Goal: Find specific page/section: Find specific page/section

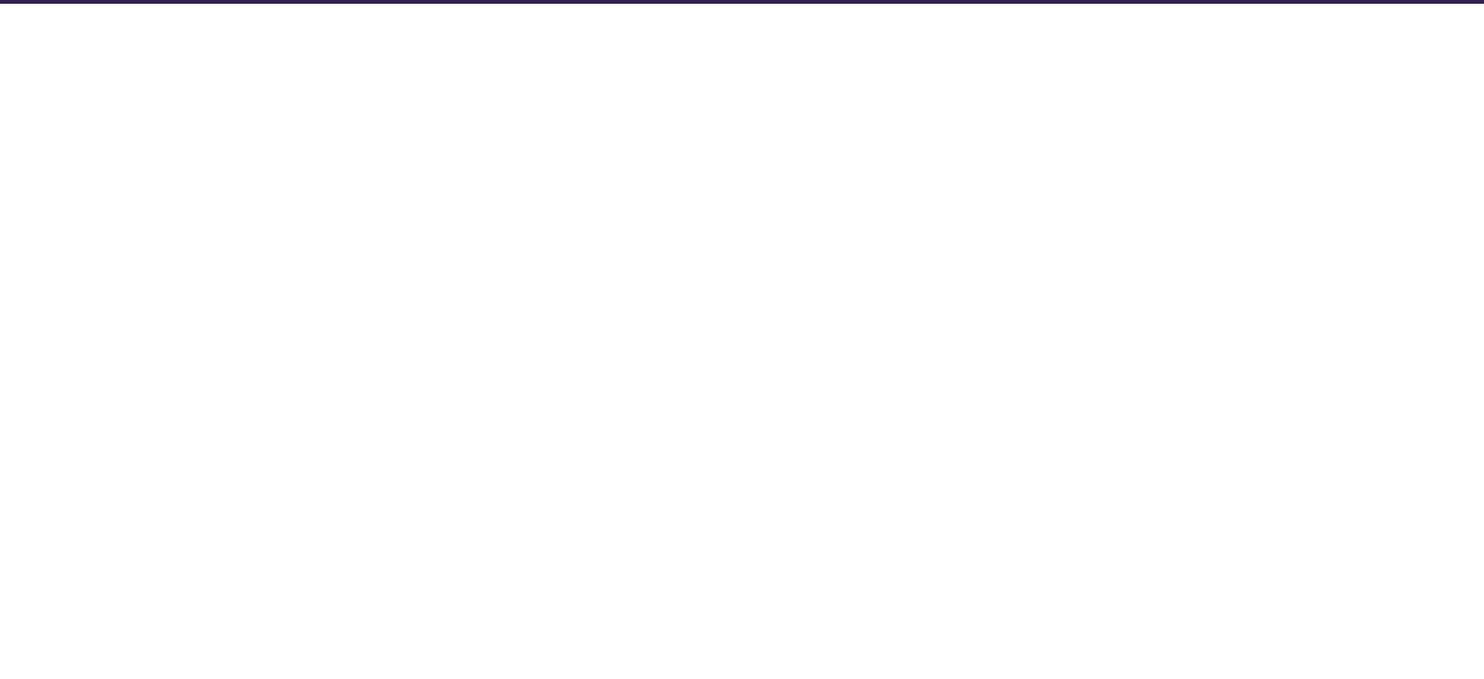
select select "Database Subject Filter"
select select "Database Types Filter"
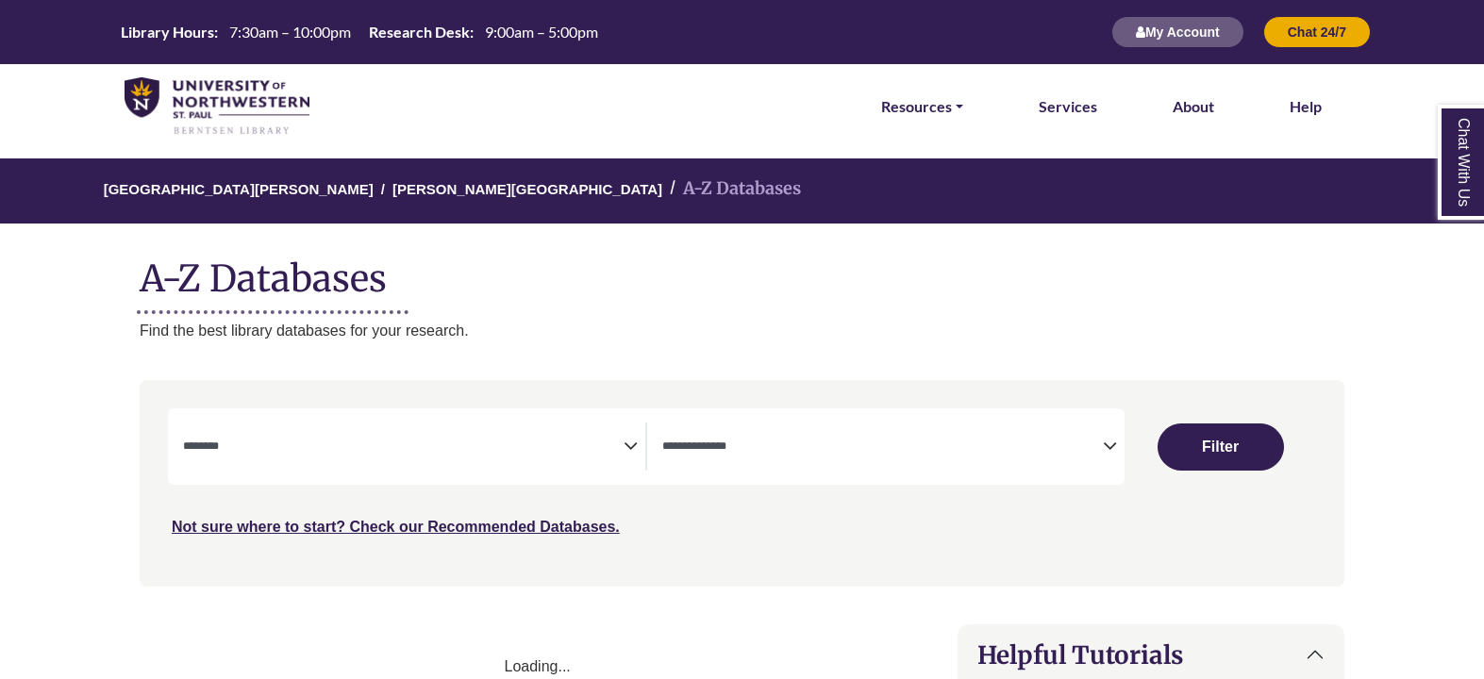
select select "Database Subject Filter"
select select "Database Types Filter"
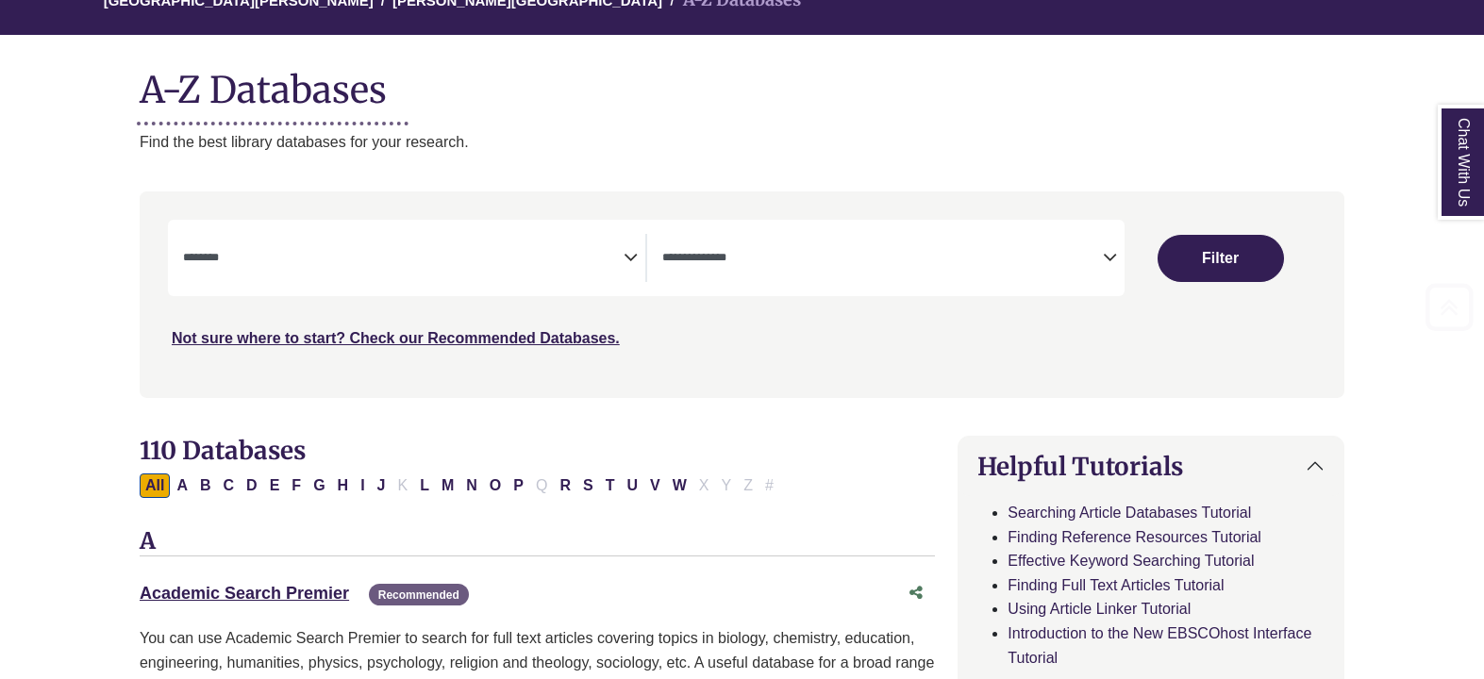
scroll to position [283, 0]
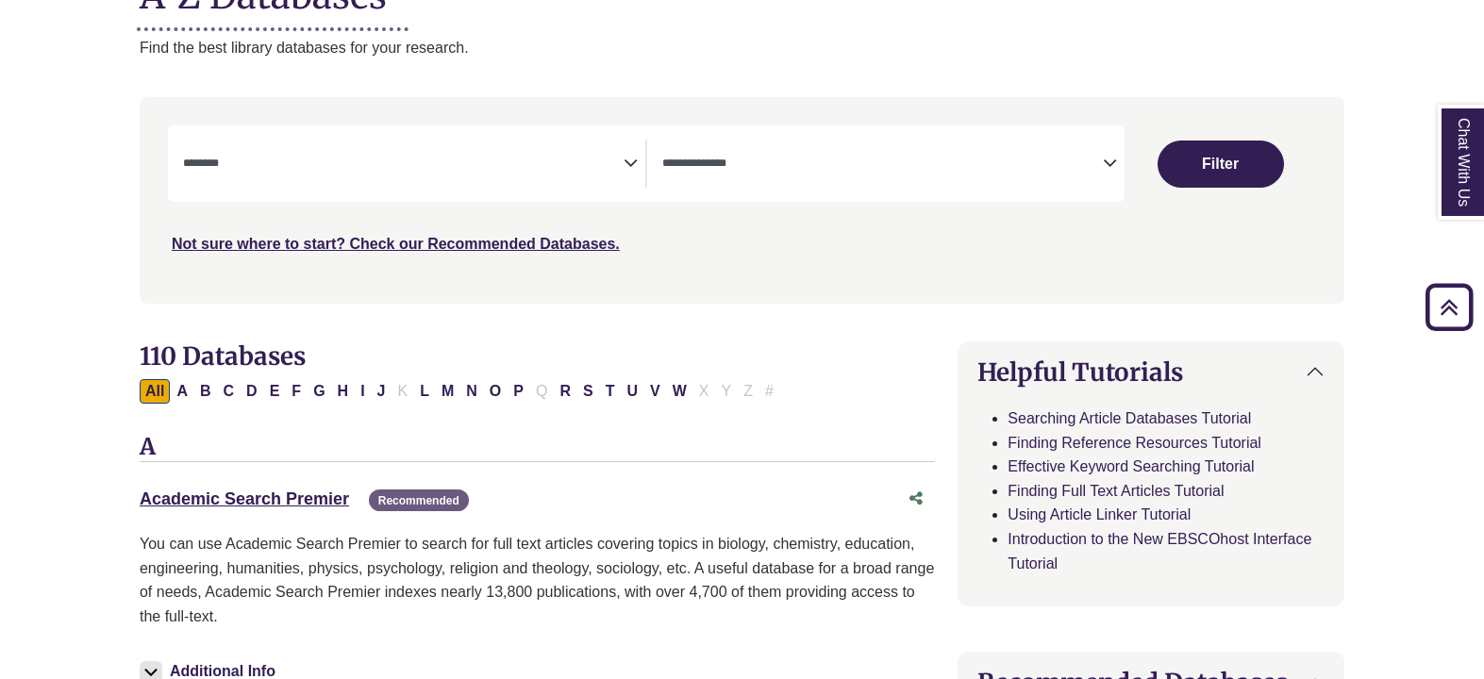
click at [633, 164] on icon "Search filters" at bounding box center [630, 160] width 14 height 28
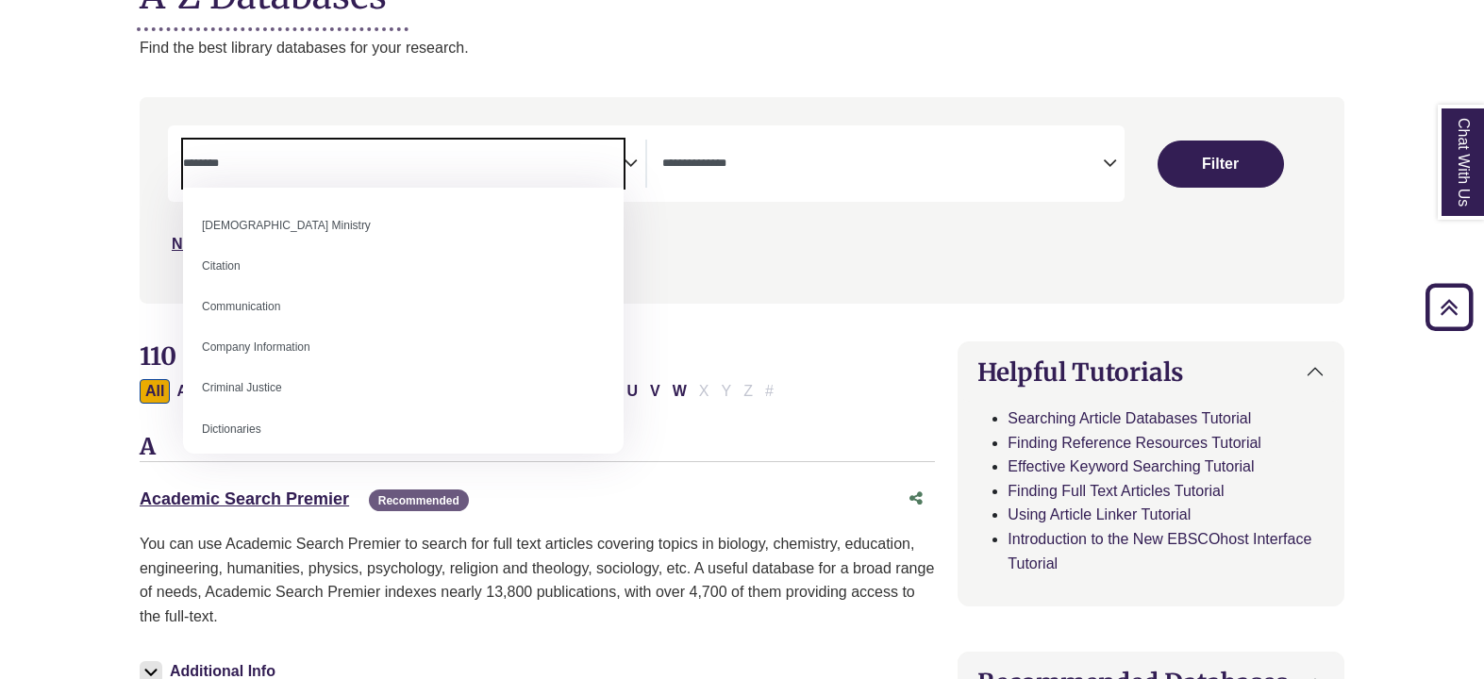
scroll to position [377, 0]
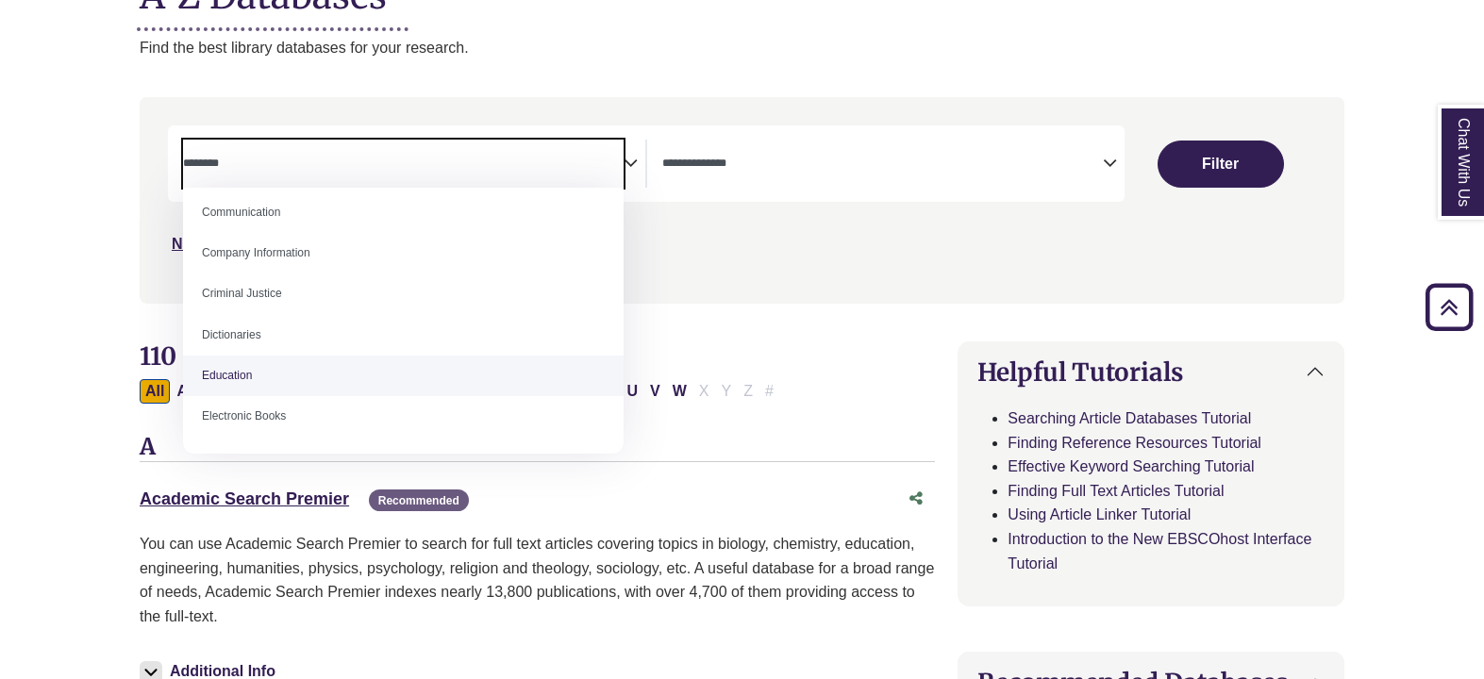
select select "*****"
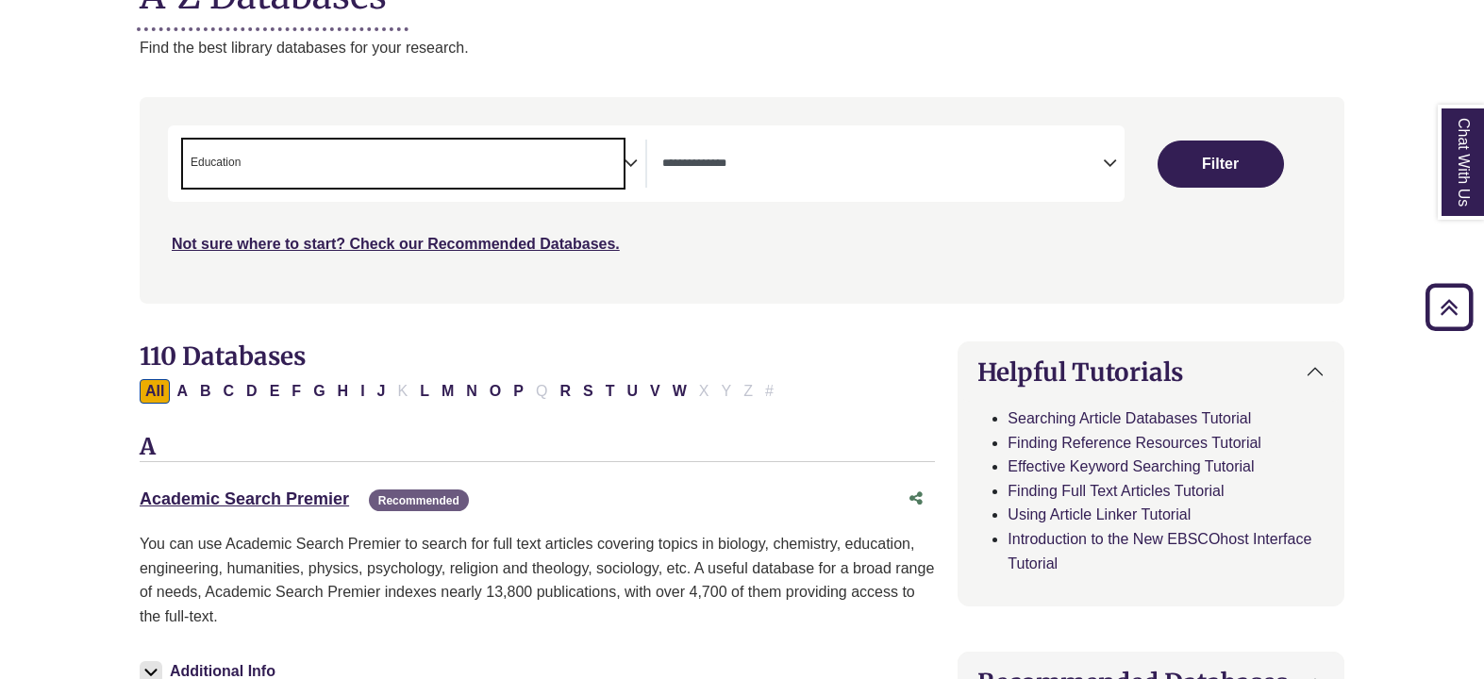
scroll to position [235, 0]
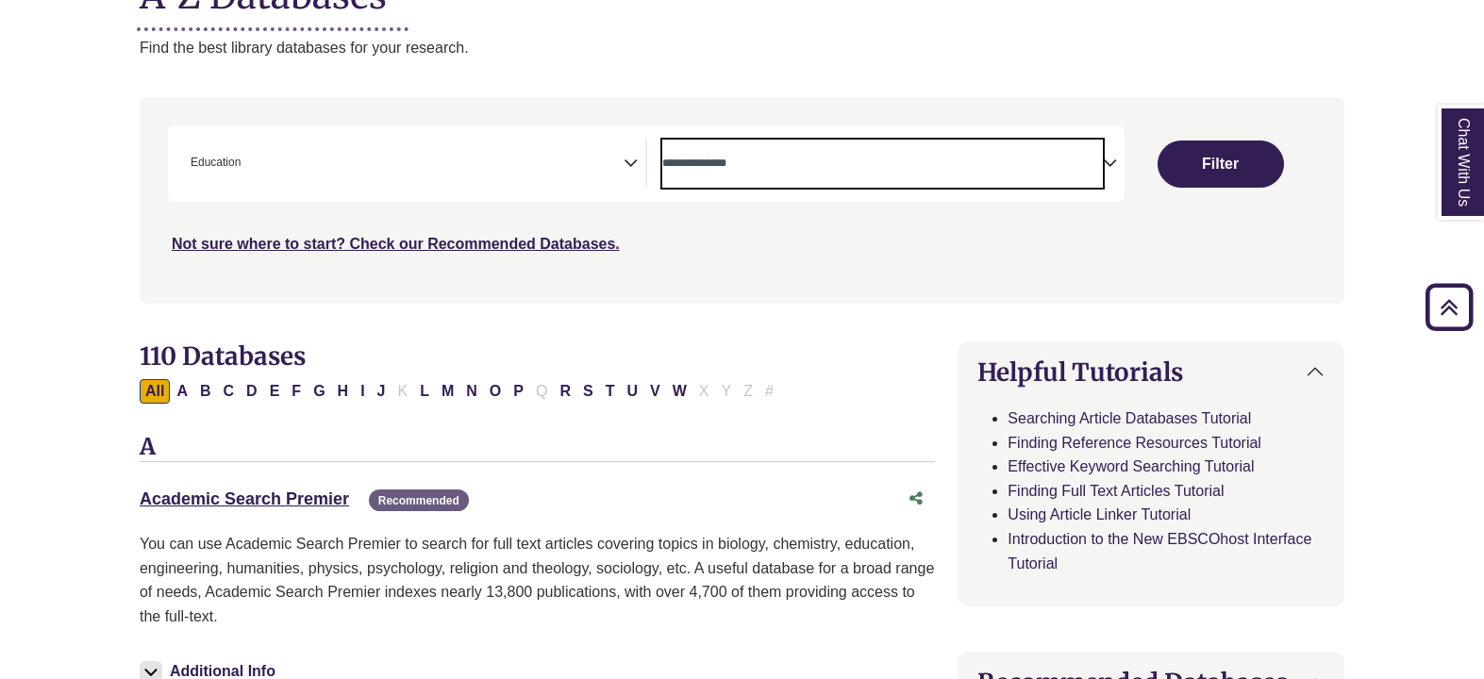
click at [776, 163] on textarea "Search" at bounding box center [882, 165] width 440 height 15
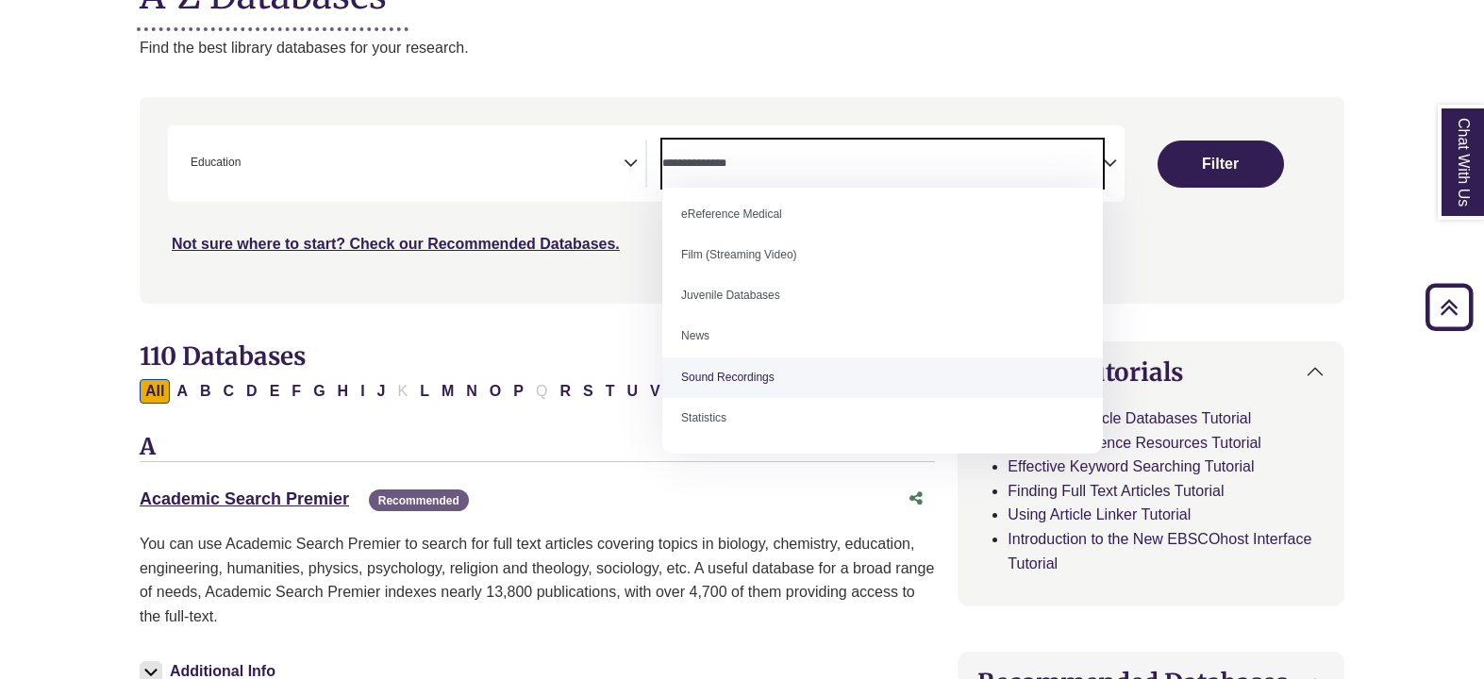
scroll to position [0, 0]
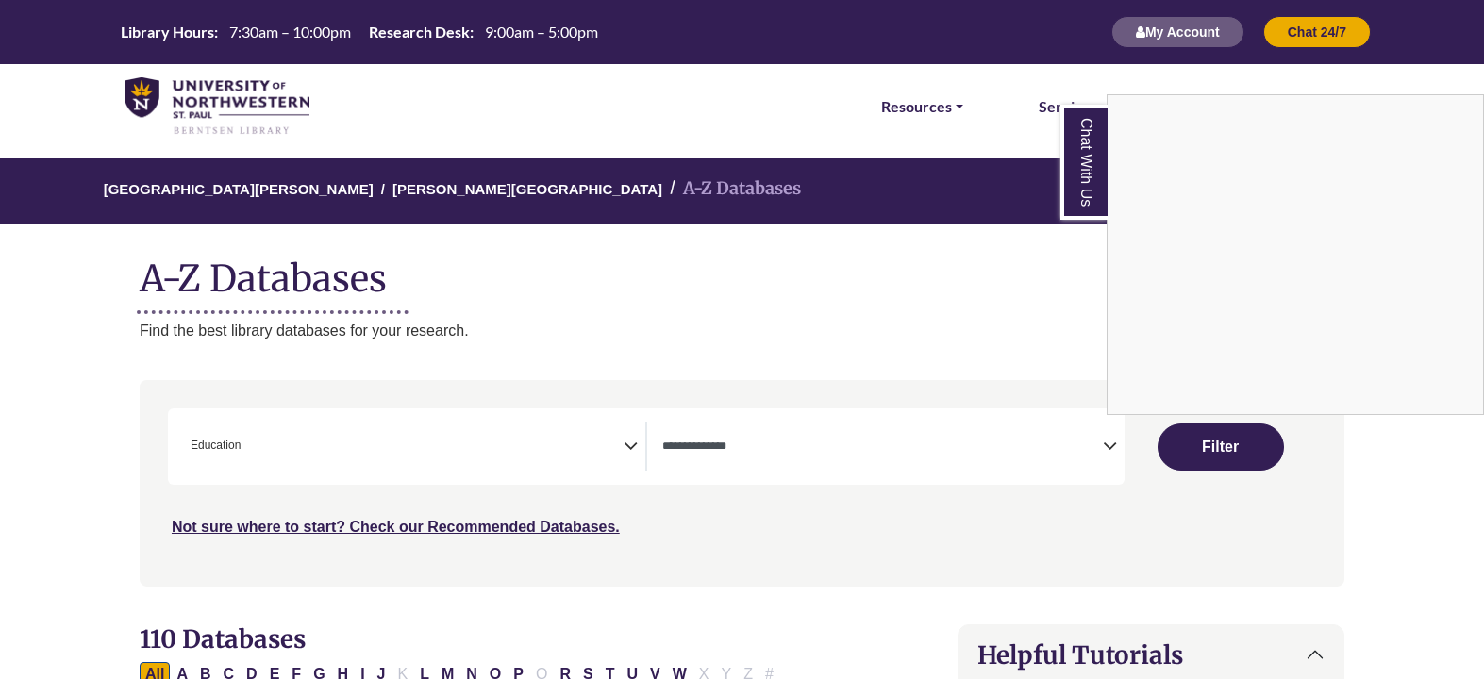
click at [562, 301] on div "Chat With Us" at bounding box center [742, 339] width 1484 height 679
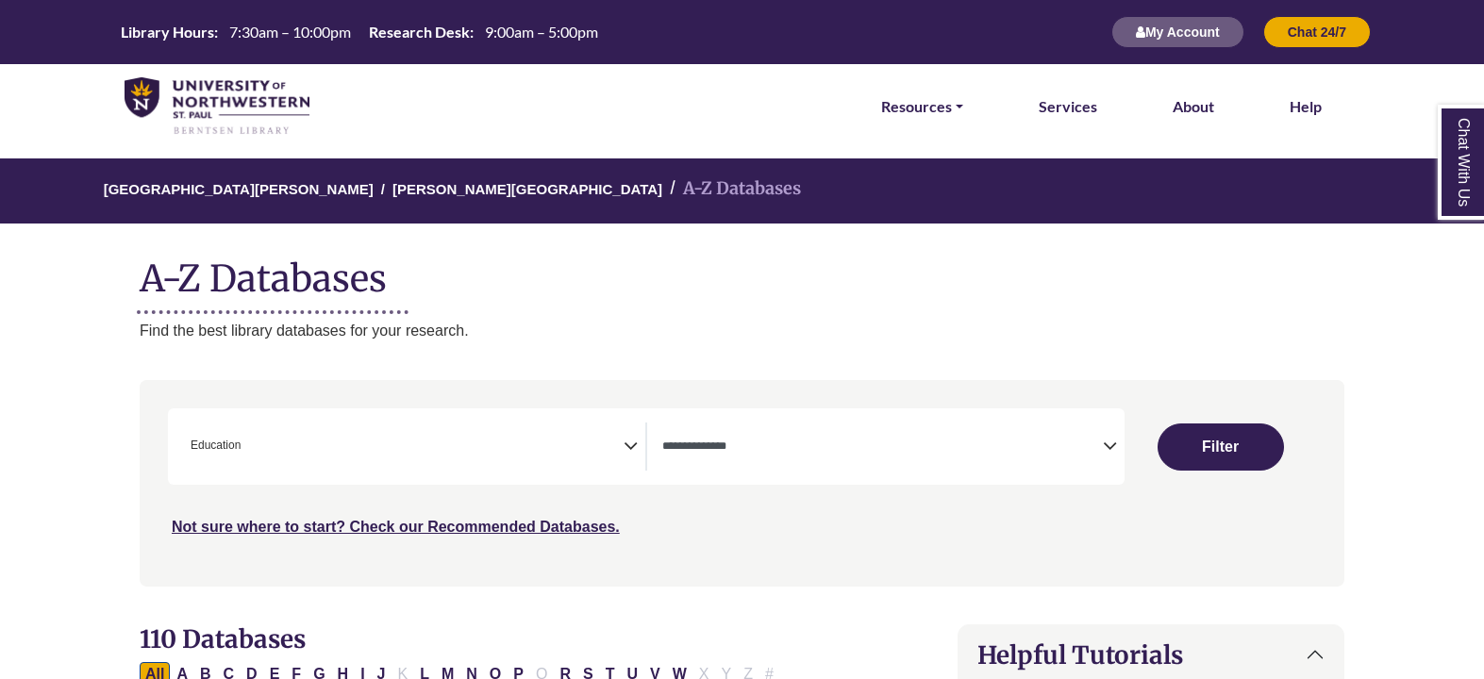
scroll to position [94, 0]
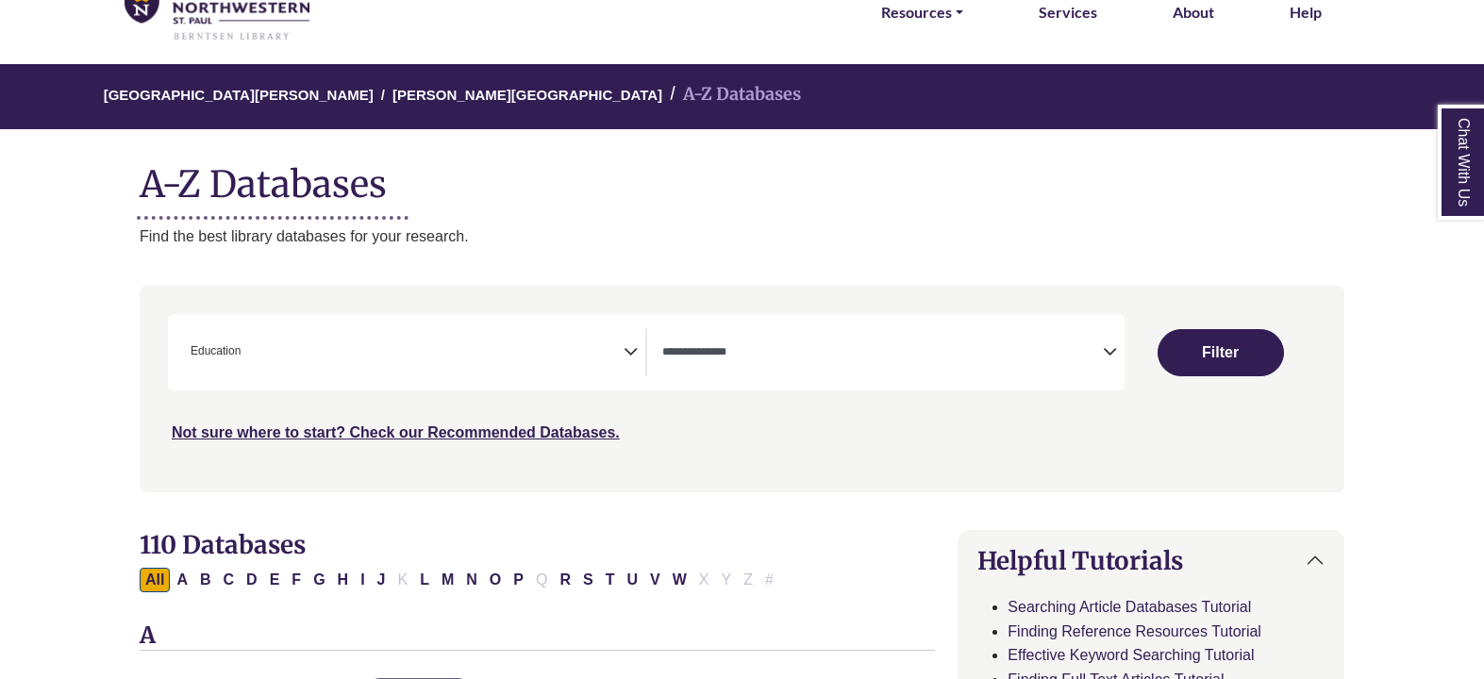
click at [1109, 351] on icon "Search filters" at bounding box center [1110, 349] width 14 height 28
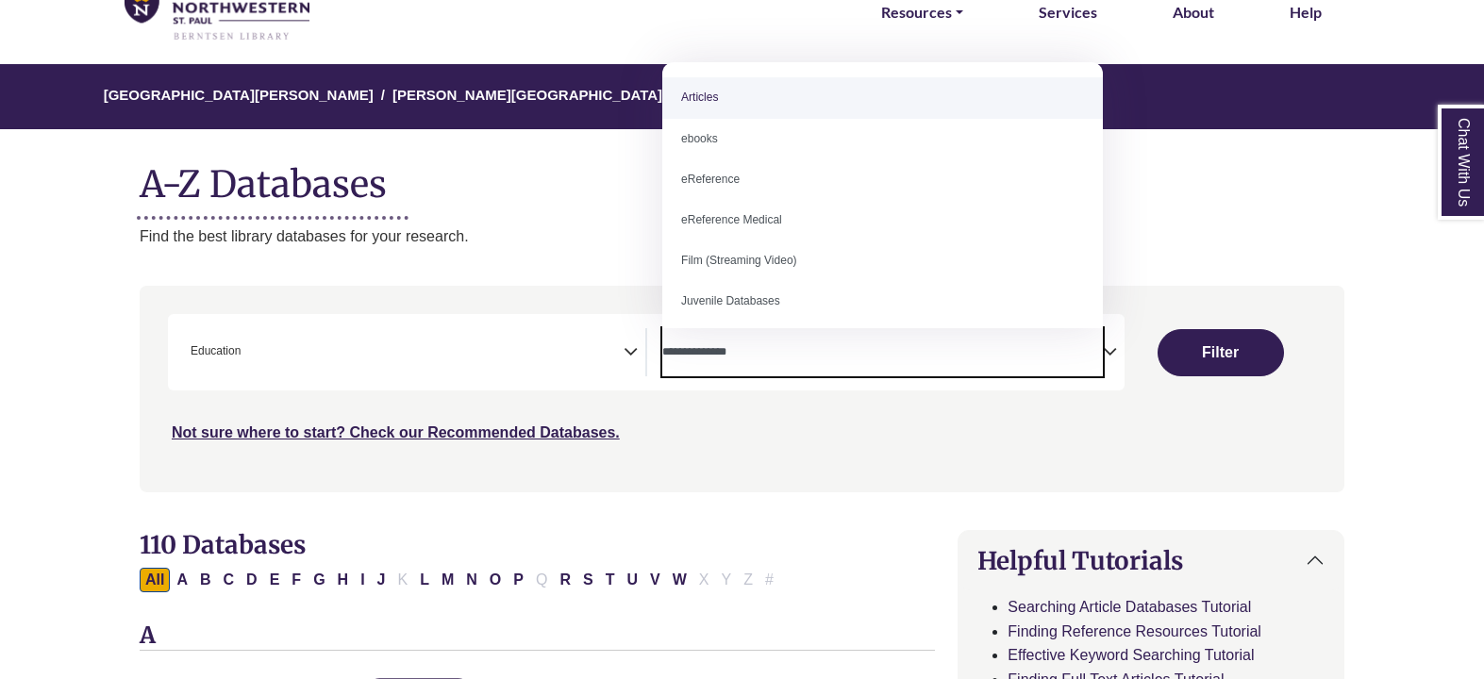
select select "*****"
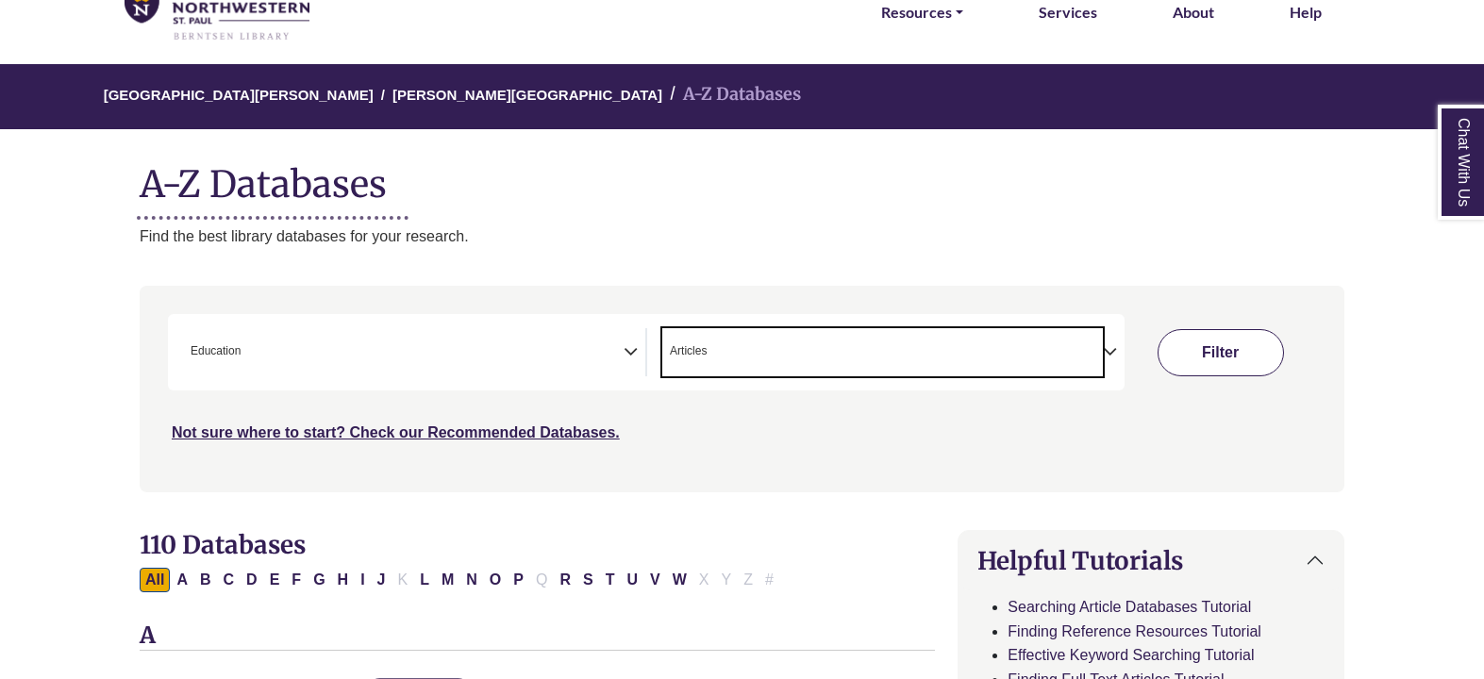
click at [1239, 355] on button "Filter" at bounding box center [1220, 352] width 126 height 47
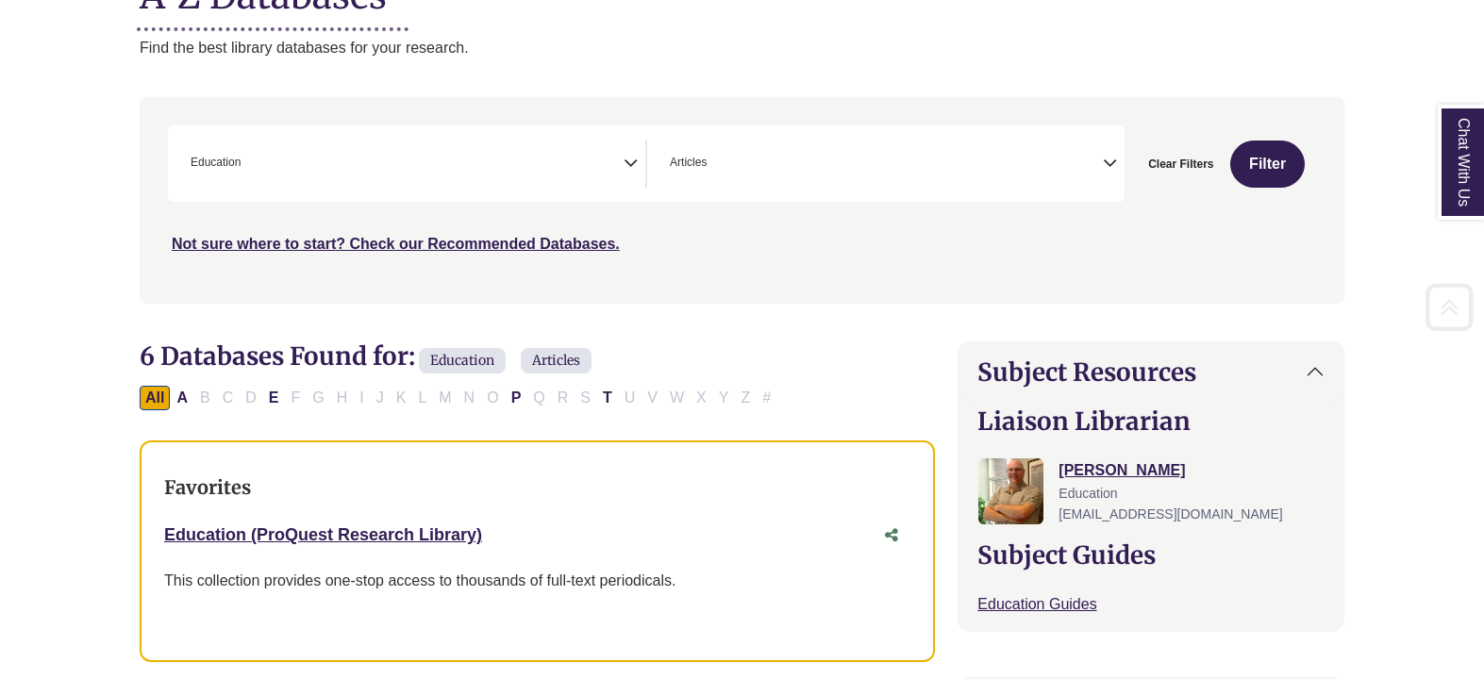
scroll to position [472, 0]
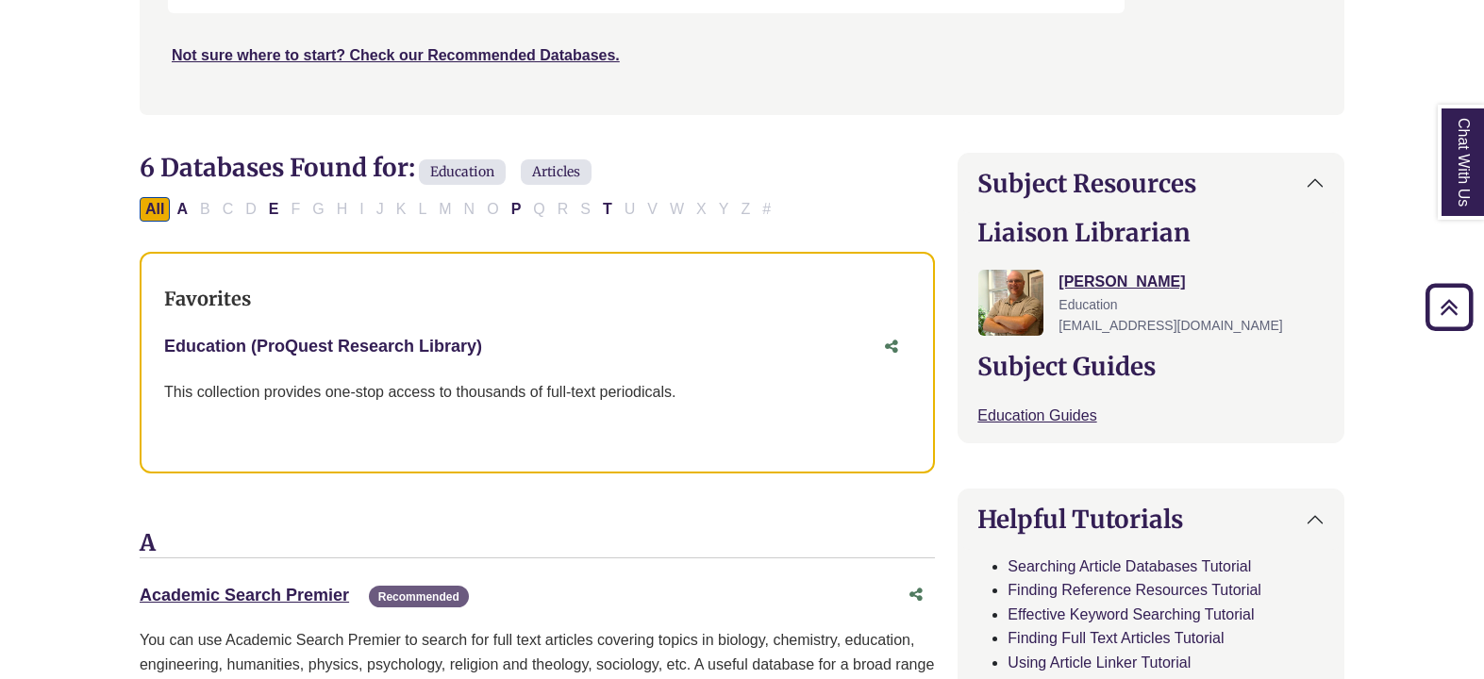
click at [434, 348] on link "Education (ProQuest Research Library) This link opens in a new window" at bounding box center [323, 346] width 318 height 19
